Goal: Information Seeking & Learning: Learn about a topic

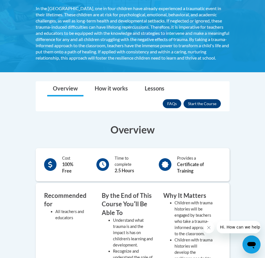
scroll to position [56, 0]
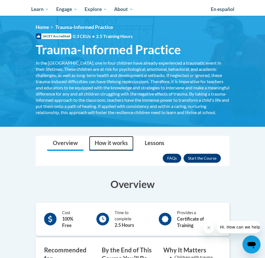
click at [124, 150] on link "How it works" at bounding box center [111, 143] width 44 height 15
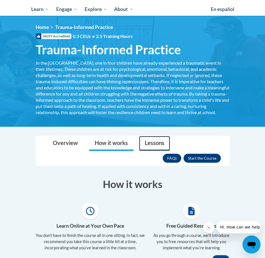
click at [147, 151] on link "Lessons" at bounding box center [154, 143] width 31 height 15
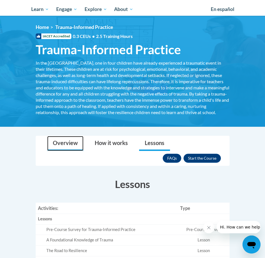
click at [54, 151] on link "Overview" at bounding box center [65, 143] width 36 height 15
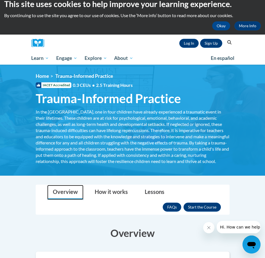
scroll to position [0, 0]
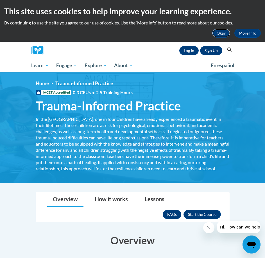
click at [222, 32] on button "Okay" at bounding box center [221, 33] width 18 height 9
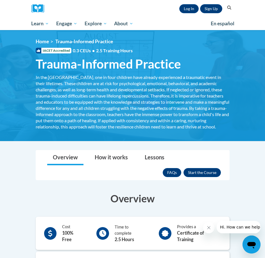
click at [197, 42] on ol "Home Trauma-Informed Practice" at bounding box center [133, 41] width 194 height 6
click at [111, 90] on div "In the United States, one in four children have already experienced a traumatic…" at bounding box center [133, 102] width 194 height 56
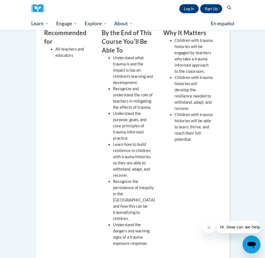
scroll to position [180, 0]
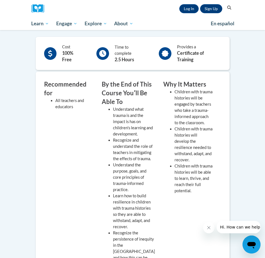
click at [207, 227] on icon "Close message from company" at bounding box center [208, 227] width 4 height 4
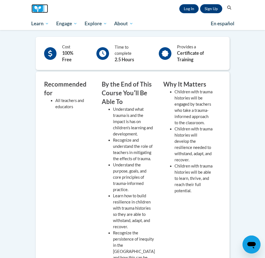
click at [41, 4] on img at bounding box center [39, 8] width 17 height 9
click at [41, 8] on img at bounding box center [39, 8] width 17 height 9
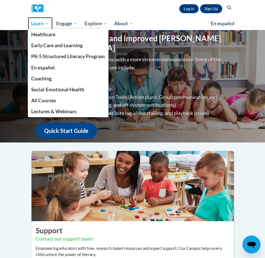
click at [37, 27] on link "Learn" at bounding box center [40, 23] width 25 height 13
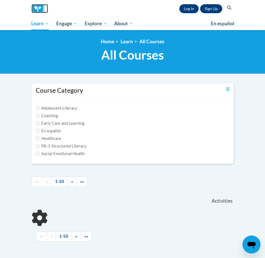
click at [38, 7] on img at bounding box center [39, 8] width 17 height 9
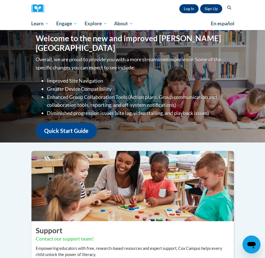
click at [102, 70] on div "Overall, we are proud to provide you with a more streamlined experience. Some o…" at bounding box center [133, 96] width 194 height 83
